Goal: Task Accomplishment & Management: Manage account settings

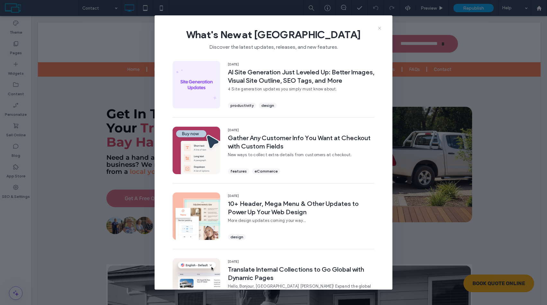
click at [380, 26] on icon at bounding box center [379, 28] width 5 height 5
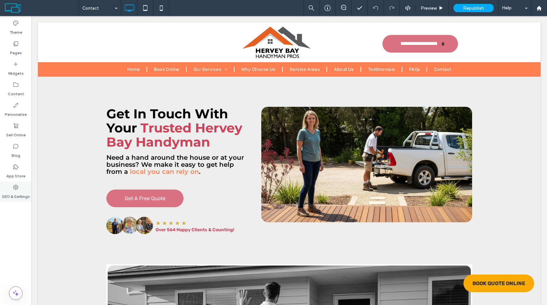
click at [21, 188] on div "SEO & Settings" at bounding box center [15, 192] width 31 height 21
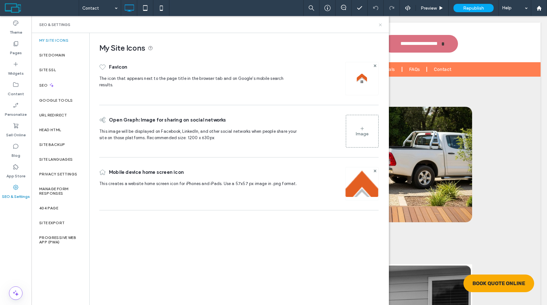
click at [379, 24] on icon at bounding box center [380, 24] width 5 height 5
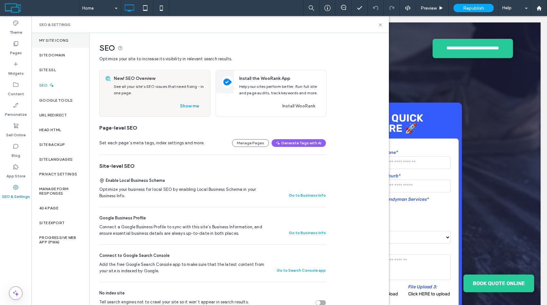
click at [60, 43] on div "My Site Icons" at bounding box center [60, 40] width 58 height 15
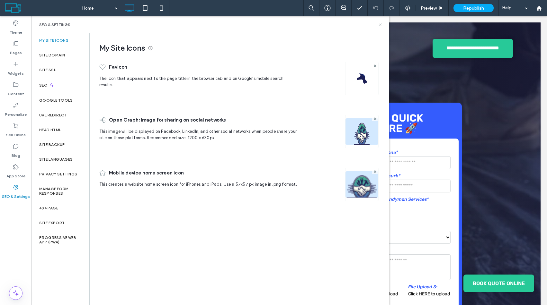
click at [379, 22] on icon at bounding box center [380, 24] width 5 height 5
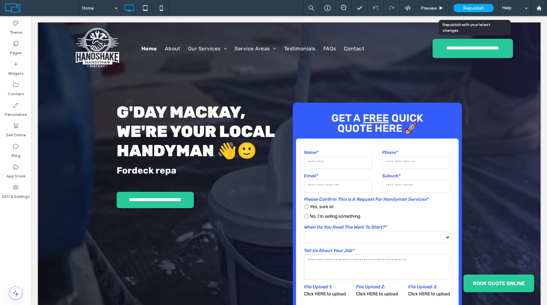
click at [468, 6] on span "Republish" at bounding box center [473, 7] width 21 height 5
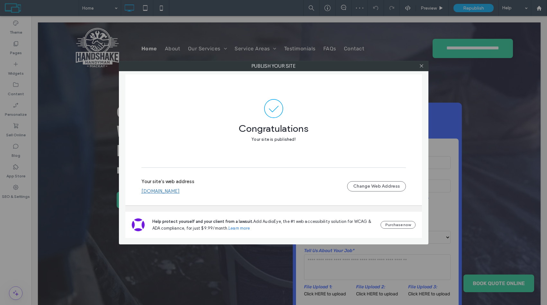
click at [180, 192] on link "www.handymanmackay.com.au" at bounding box center [160, 192] width 38 height 6
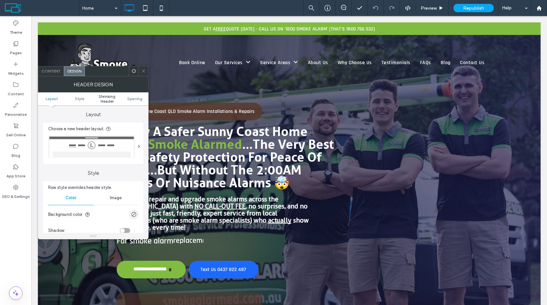
click at [104, 103] on span "Shrinking Header" at bounding box center [107, 99] width 28 height 10
click at [107, 99] on span "Shrinking Header" at bounding box center [107, 99] width 28 height 10
click at [110, 94] on span "Shrinking Header" at bounding box center [107, 99] width 28 height 10
click at [114, 99] on span "Shrinking Header" at bounding box center [107, 99] width 28 height 10
click at [142, 68] on span at bounding box center [143, 71] width 5 height 10
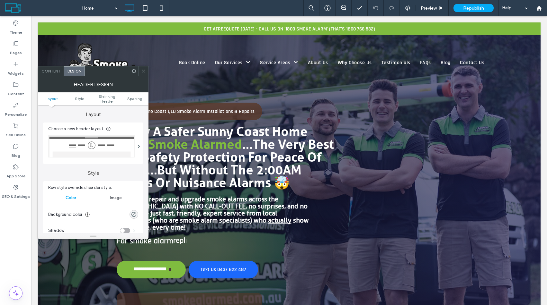
click at [22, 188] on div "SEO & Settings" at bounding box center [15, 192] width 31 height 21
click at [19, 190] on div "SEO & Settings" at bounding box center [15, 192] width 31 height 21
click at [144, 69] on icon at bounding box center [143, 71] width 5 height 5
click at [144, 68] on span at bounding box center [143, 71] width 5 height 10
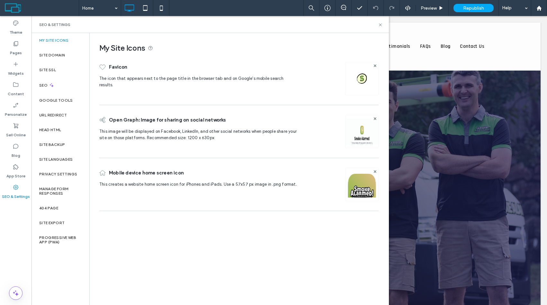
scroll to position [113, 0]
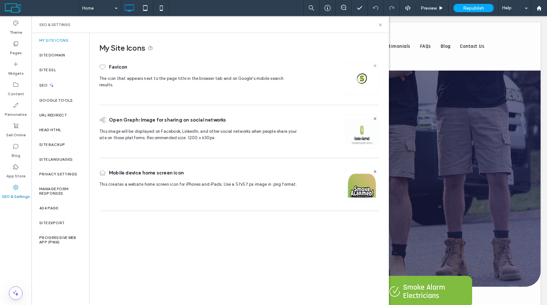
click at [374, 65] on icon at bounding box center [375, 66] width 3 height 3
click at [367, 72] on div "Image" at bounding box center [362, 78] width 32 height 31
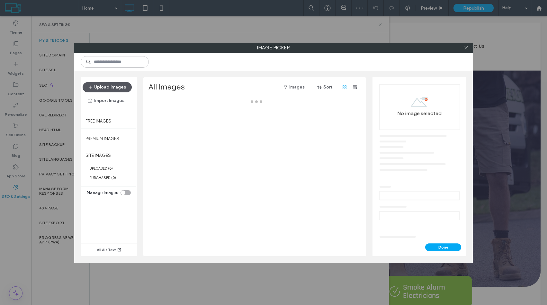
click at [123, 90] on button "Upload Images" at bounding box center [107, 87] width 49 height 10
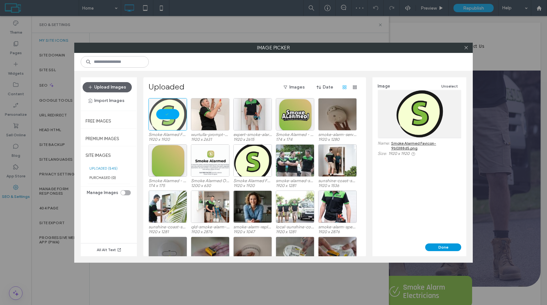
click at [433, 244] on button "Done" at bounding box center [443, 248] width 36 height 8
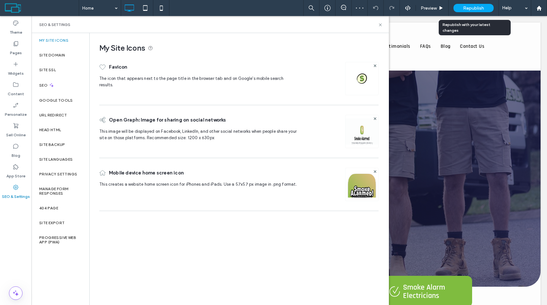
click at [461, 9] on div "Republish" at bounding box center [473, 8] width 40 height 8
